Goal: Information Seeking & Learning: Learn about a topic

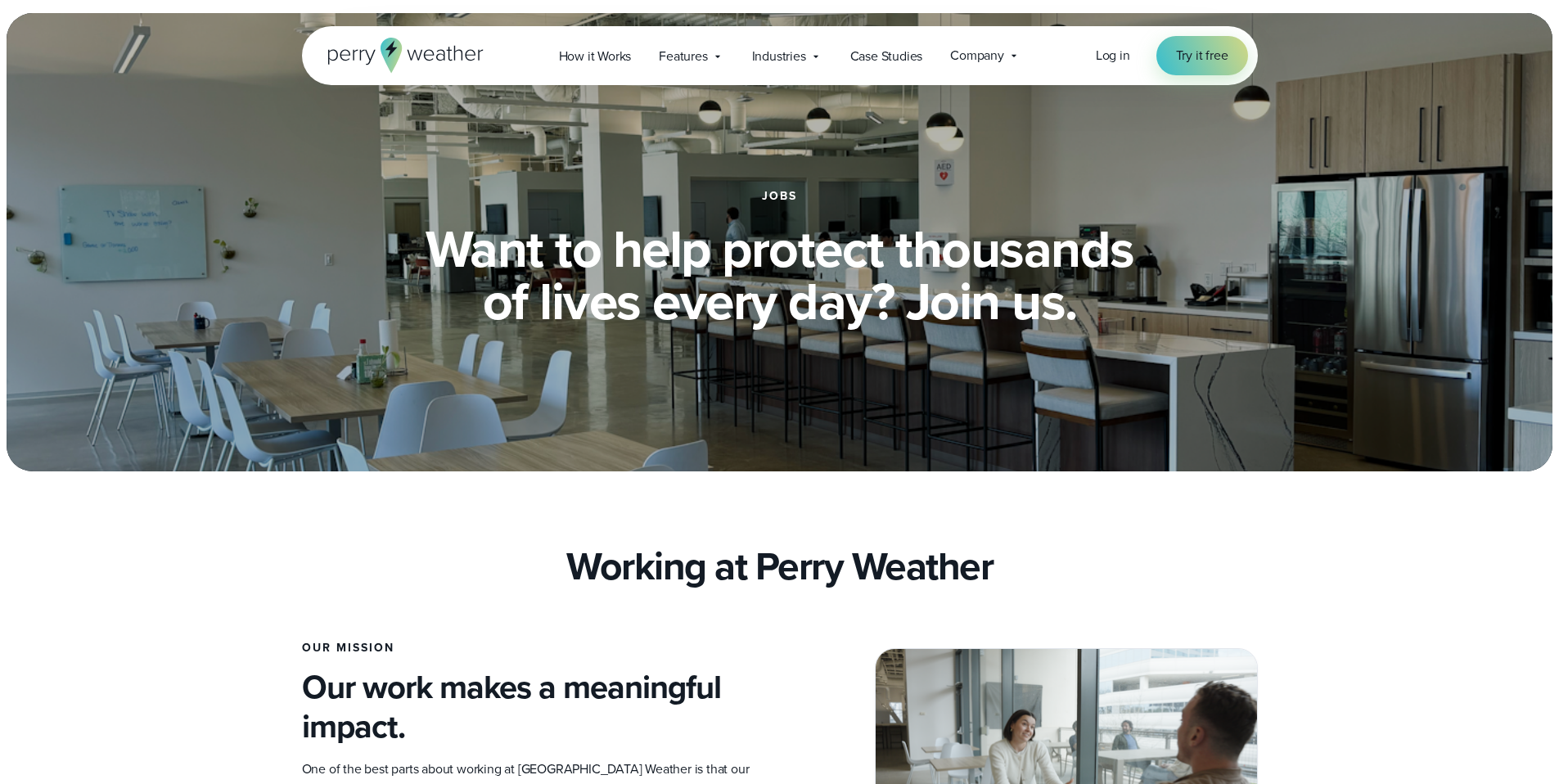
click at [402, 55] on icon at bounding box center [405, 55] width 156 height 35
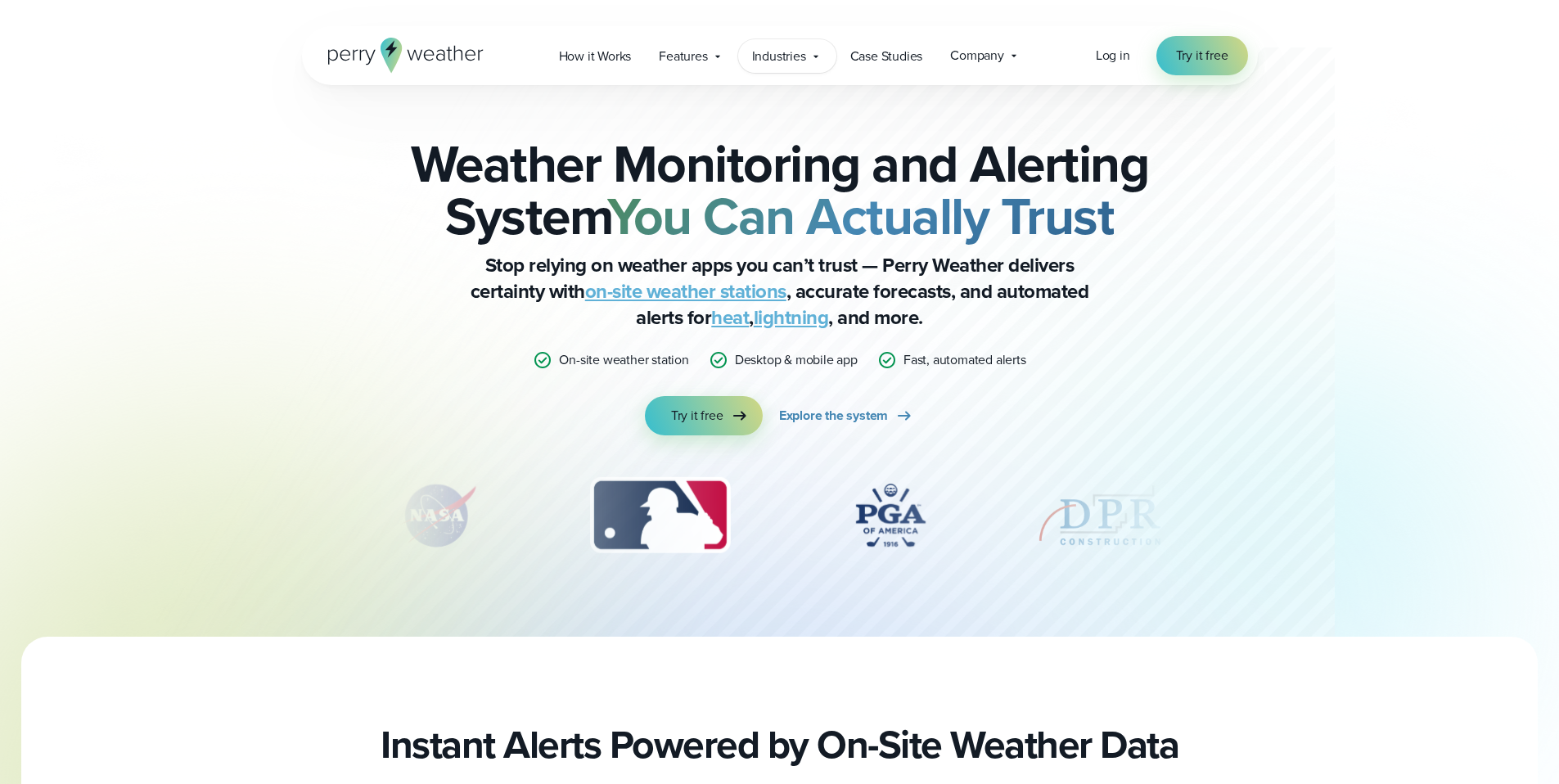
click at [804, 58] on span "Industries" at bounding box center [779, 56] width 54 height 20
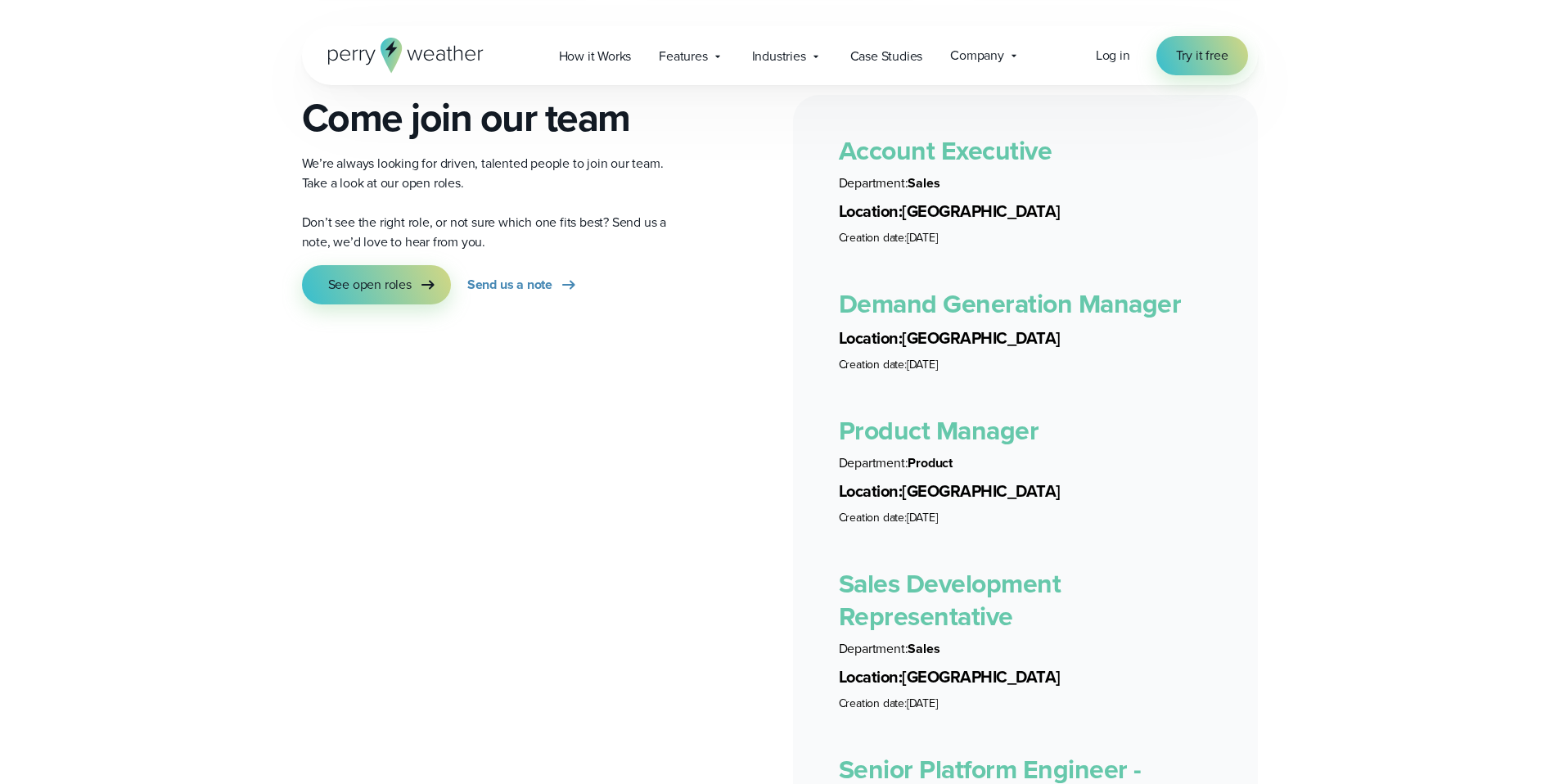
click at [927, 418] on link "Product Manager" at bounding box center [939, 430] width 201 height 39
